Goal: Task Accomplishment & Management: Manage account settings

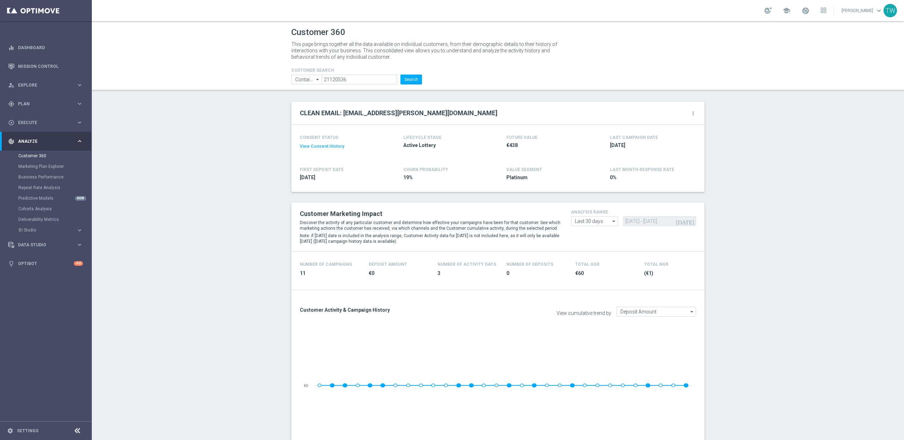
scroll to position [404, 0]
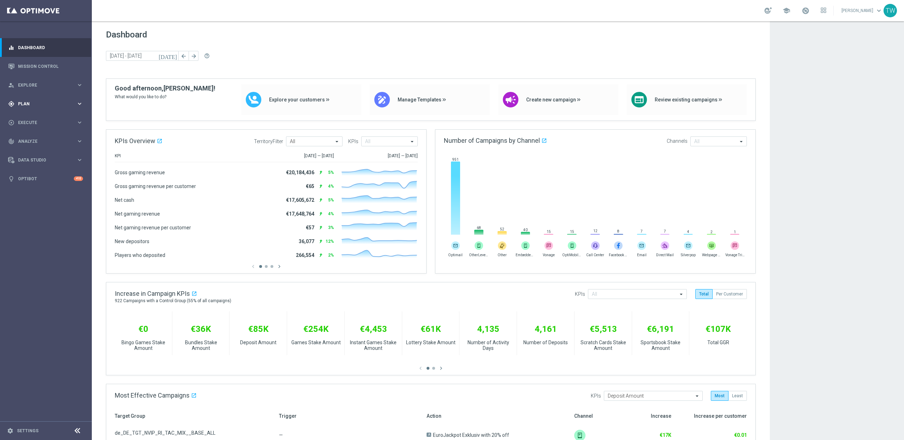
click at [58, 109] on div "gps_fixed Plan keyboard_arrow_right" at bounding box center [45, 103] width 91 height 19
click at [60, 138] on span "Templates" at bounding box center [44, 139] width 50 height 4
click at [32, 150] on link "Optimail" at bounding box center [48, 150] width 52 height 6
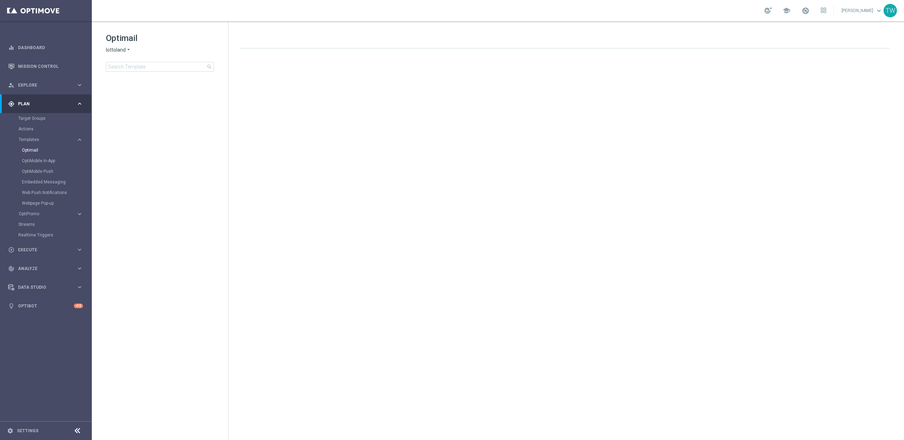
click at [25, 124] on div "Actions" at bounding box center [54, 129] width 73 height 11
click at [27, 118] on link "Target Groups" at bounding box center [45, 118] width 55 height 6
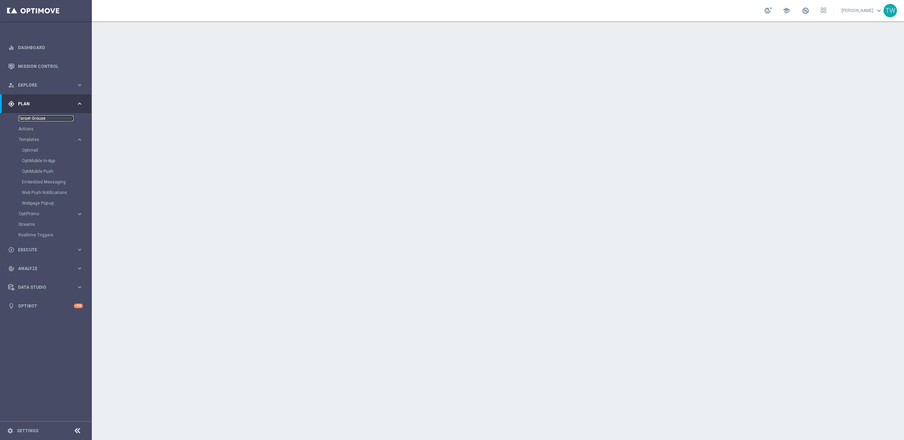
click at [30, 116] on link "Target Groups" at bounding box center [45, 118] width 55 height 6
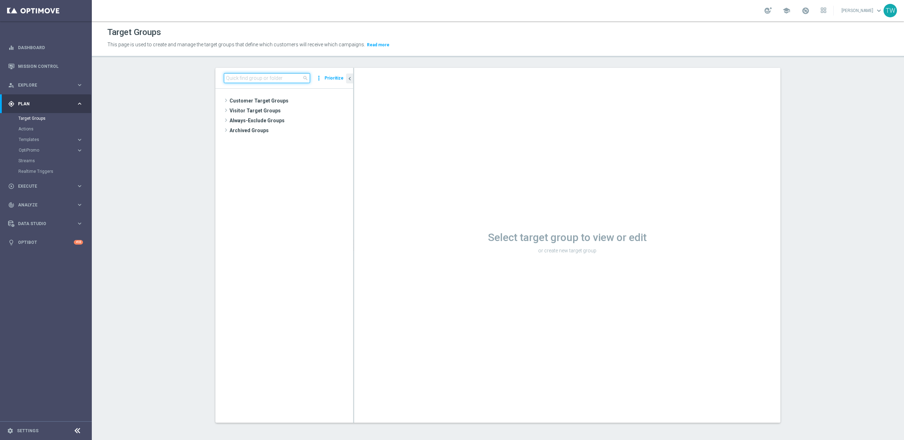
click at [253, 82] on input at bounding box center [267, 78] width 86 height 10
click at [254, 80] on input at bounding box center [267, 78] width 86 height 10
click at [255, 77] on input at bounding box center [267, 78] width 86 height 10
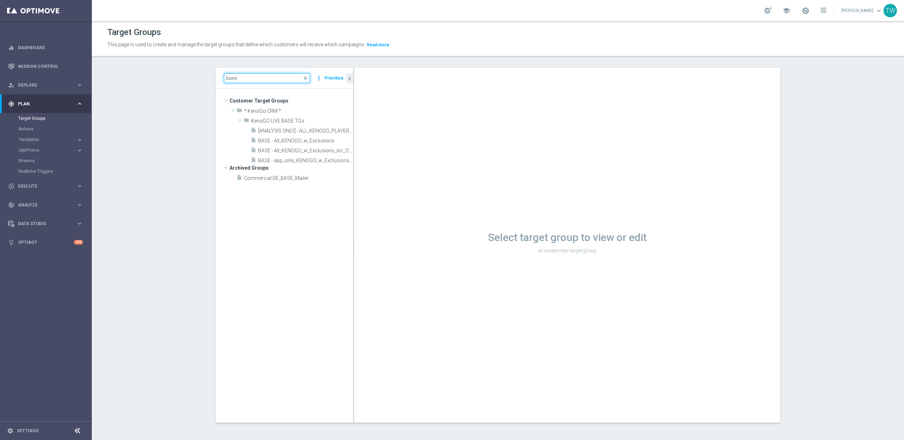
scroll to position [1, 0]
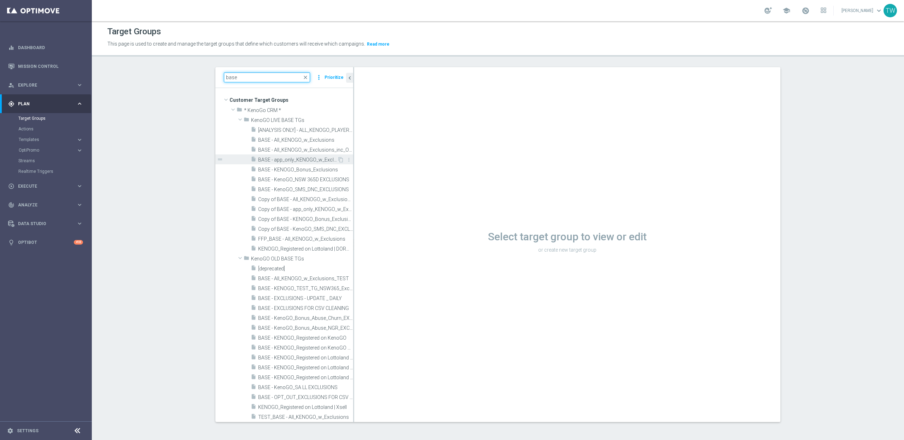
type input "base"
click at [312, 157] on span "BASE - app_only_KENOGO_w_Exclusions_OPTOUTS_only" at bounding box center [297, 160] width 79 height 6
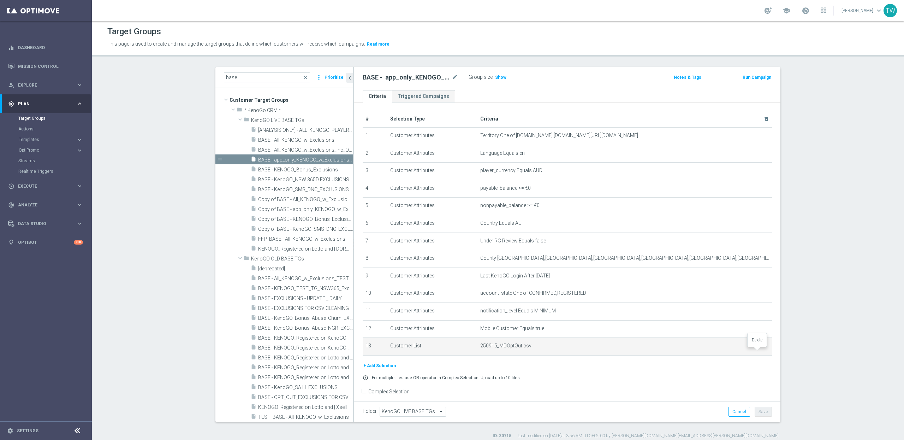
click at [757, 348] on icon "delete_forever" at bounding box center [758, 346] width 6 height 6
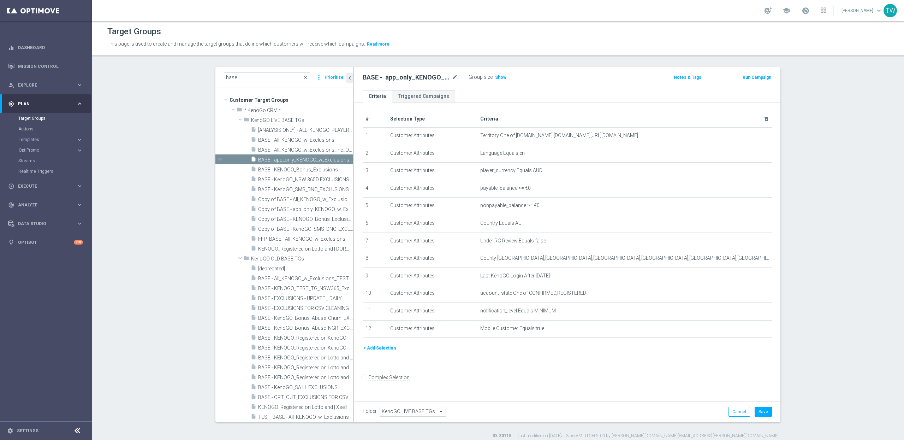
click at [390, 352] on button "+ Add Selection" at bounding box center [380, 348] width 34 height 8
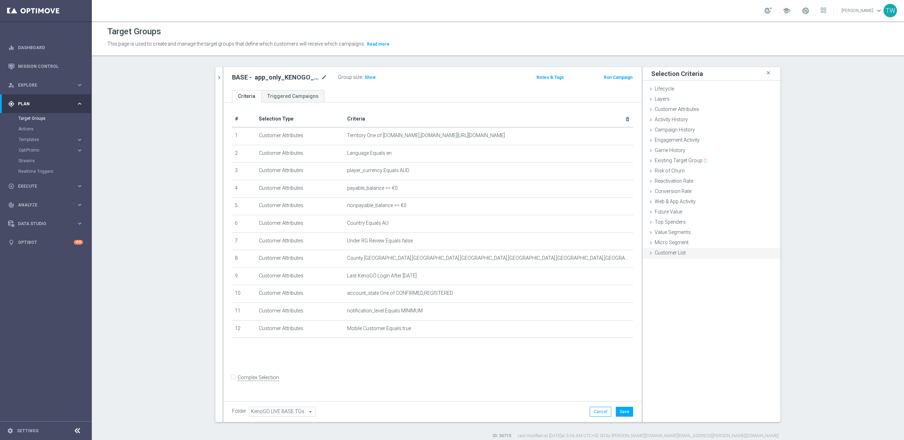
click at [668, 255] on span "Customer List" at bounding box center [670, 253] width 31 height 6
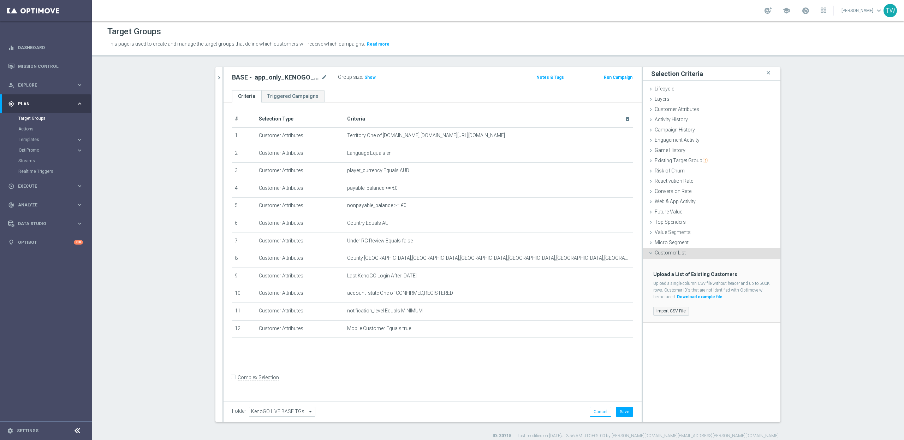
click at [668, 310] on label "Import CSV File" at bounding box center [671, 310] width 36 height 9
click at [0, 0] on input "Import CSV File" at bounding box center [0, 0] width 0 height 0
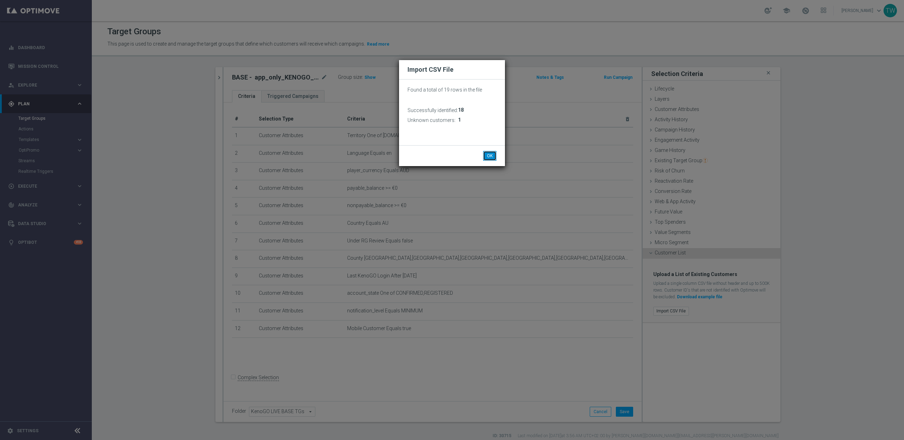
click at [490, 157] on button "OK" at bounding box center [489, 156] width 13 height 10
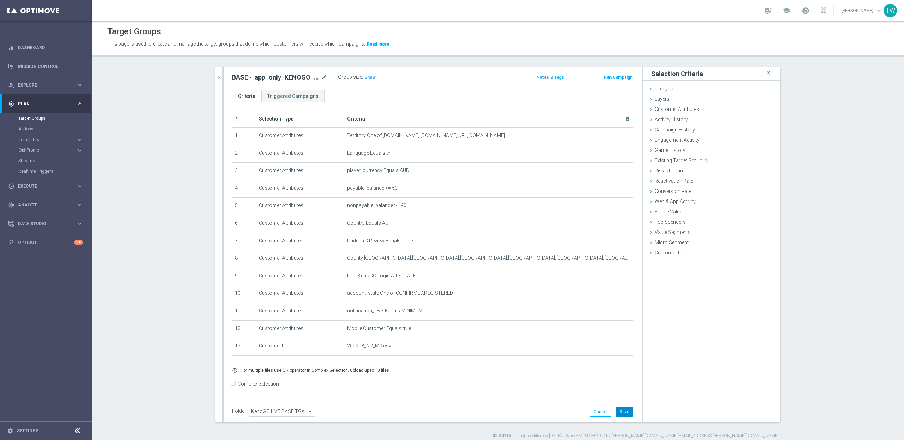
click at [623, 407] on button "Save" at bounding box center [624, 411] width 17 height 10
click at [598, 411] on button "Cancel" at bounding box center [593, 411] width 22 height 10
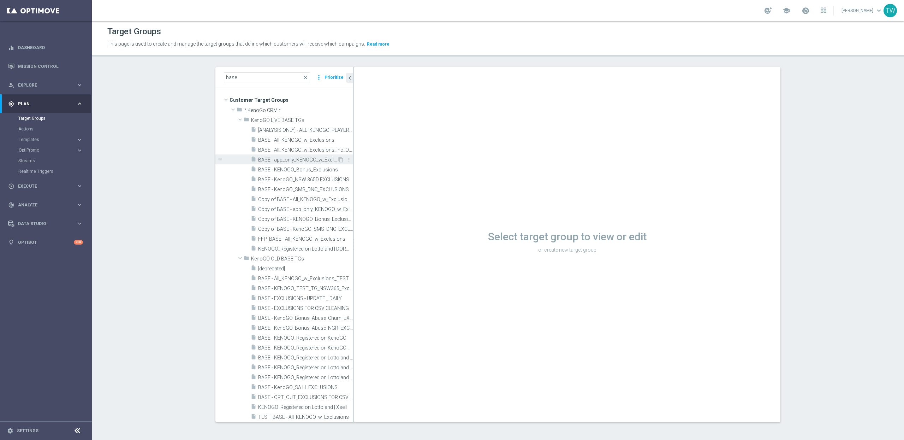
click at [299, 162] on span "BASE - app_only_KENOGO_w_Exclusions_OPTOUTS_only" at bounding box center [297, 160] width 79 height 6
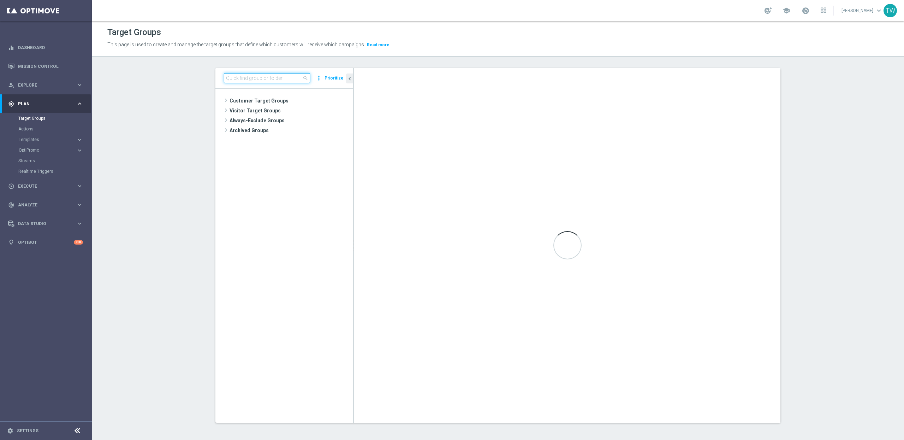
click at [288, 74] on input at bounding box center [267, 78] width 86 height 10
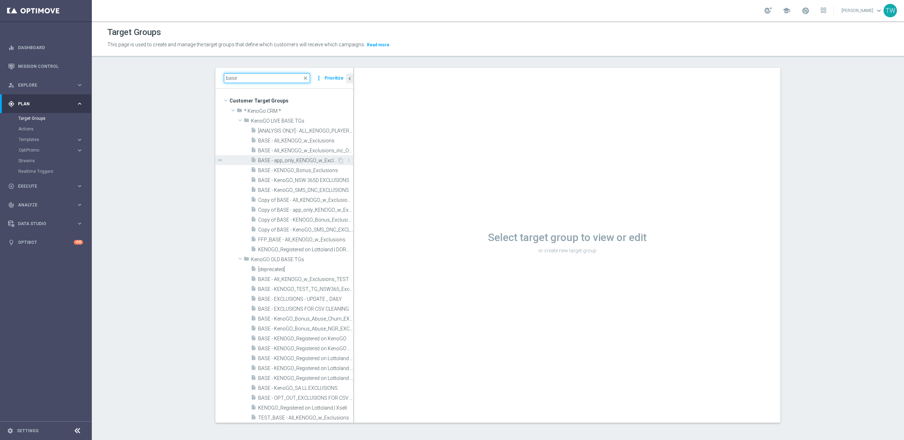
type input "base"
click at [298, 161] on span "BASE - app_only_KENOGO_w_Exclusions_OPTOUTS_only" at bounding box center [297, 160] width 79 height 6
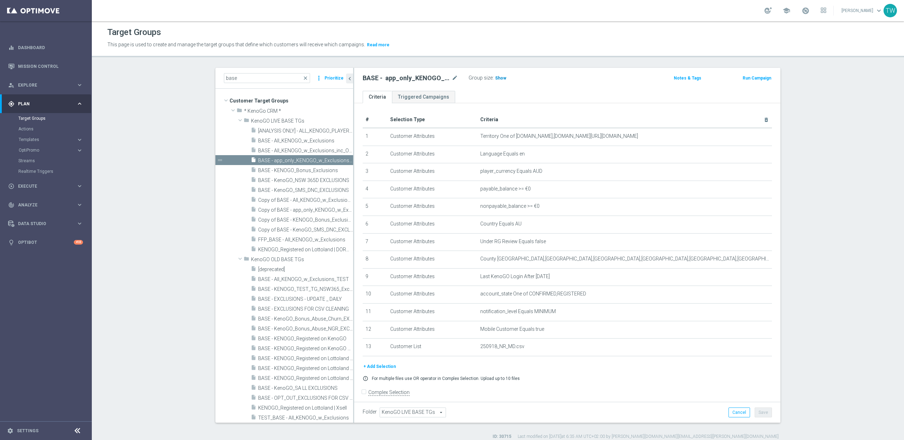
click at [497, 79] on span "Show" at bounding box center [500, 78] width 11 height 5
click at [309, 162] on span "BASE - app_only_KENOGO_w_Exclusions_OPTOUTS_only" at bounding box center [297, 160] width 79 height 6
click at [758, 349] on icon "delete_forever" at bounding box center [758, 347] width 6 height 6
click at [387, 352] on button "+ Add Selection" at bounding box center [380, 349] width 34 height 8
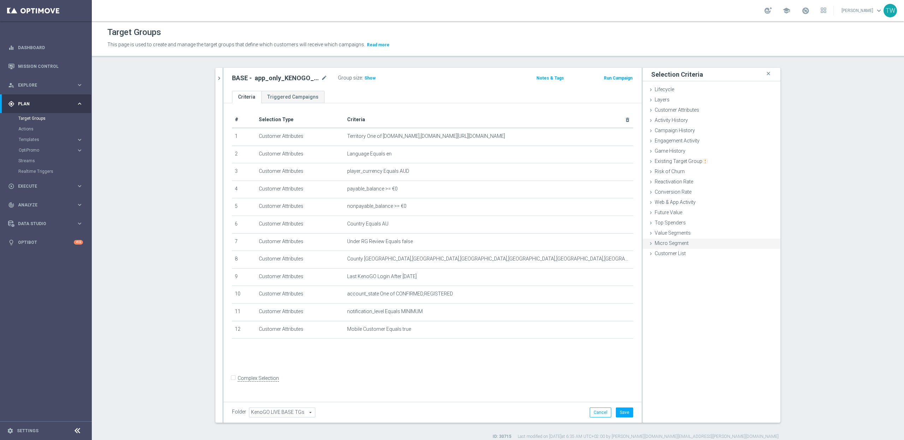
click at [655, 248] on div "Micro Segment done" at bounding box center [712, 243] width 138 height 11
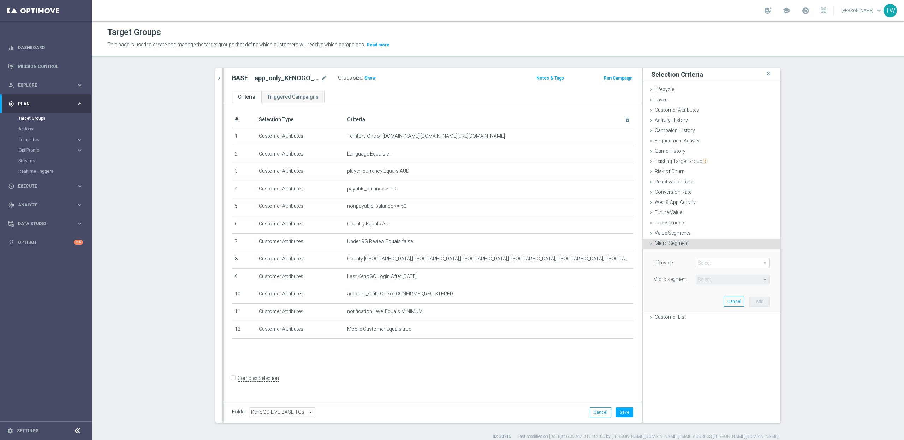
click at [655, 245] on span "Micro Segment" at bounding box center [672, 243] width 34 height 6
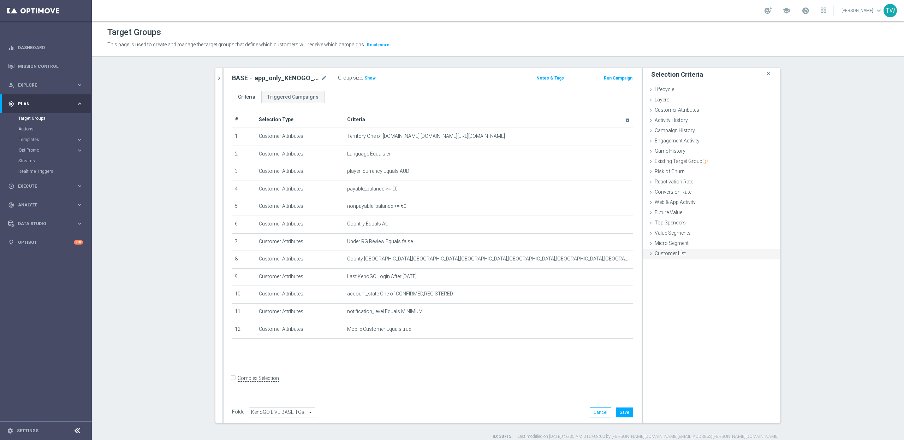
click at [656, 253] on span "Customer List" at bounding box center [670, 253] width 31 height 6
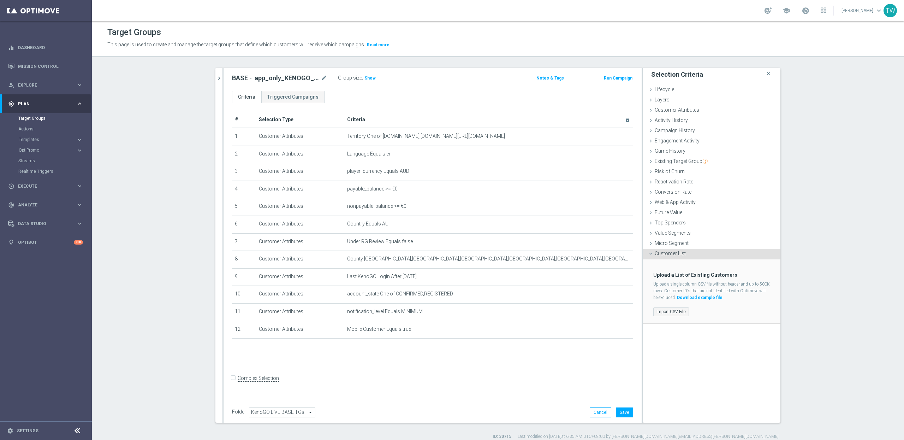
click at [671, 313] on label "Import CSV File" at bounding box center [671, 311] width 36 height 9
click at [0, 0] on input "Import CSV File" at bounding box center [0, 0] width 0 height 0
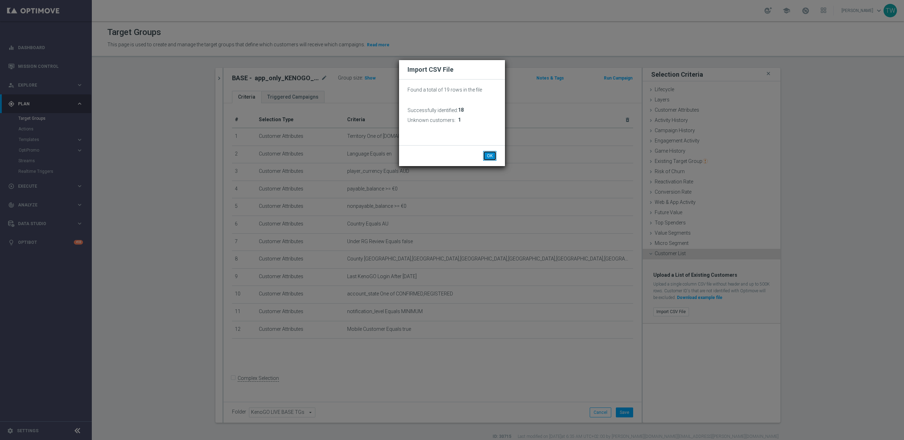
drag, startPoint x: 495, startPoint y: 156, endPoint x: 424, endPoint y: 118, distance: 80.7
click at [495, 156] on button "OK" at bounding box center [489, 156] width 13 height 10
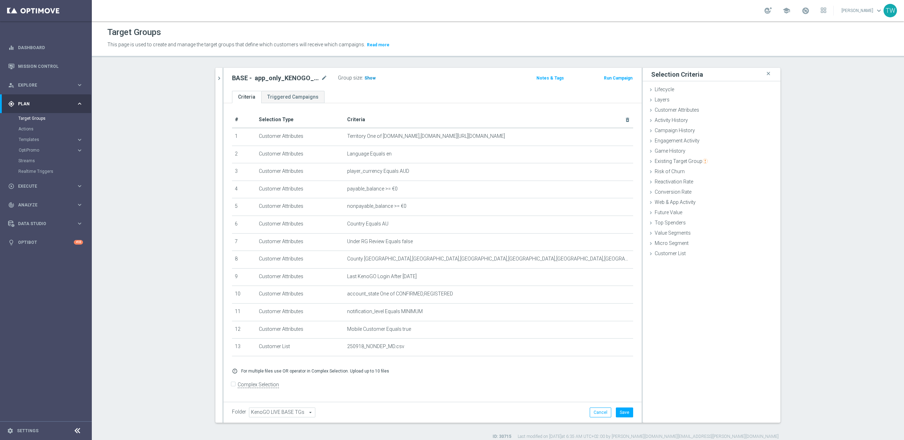
click at [371, 78] on span "Show" at bounding box center [369, 78] width 11 height 5
click at [809, 10] on span at bounding box center [805, 11] width 8 height 8
